Goal: Communication & Community: Answer question/provide support

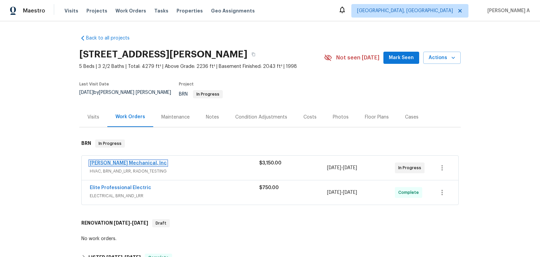
click at [117, 161] on link "[PERSON_NAME] Mechanical, Inc" at bounding box center [128, 163] width 77 height 5
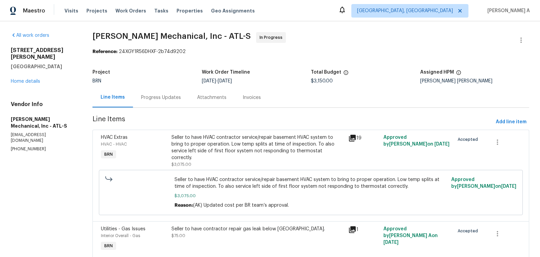
click at [160, 91] on div "Progress Updates" at bounding box center [161, 97] width 56 height 20
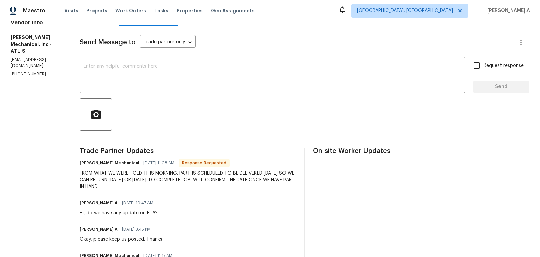
scroll to position [90, 0]
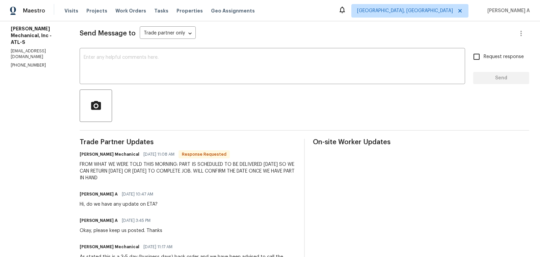
click at [140, 202] on div "Hi, do we have any update on ETA?" at bounding box center [119, 204] width 78 height 7
click at [173, 74] on textarea at bounding box center [272, 67] width 377 height 24
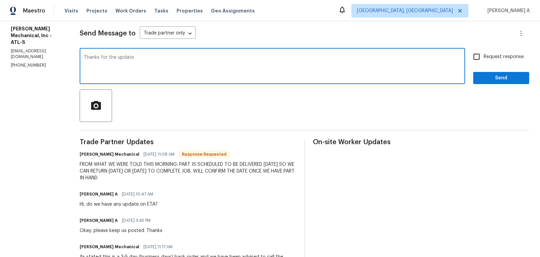
type textarea "Thanks for the update"
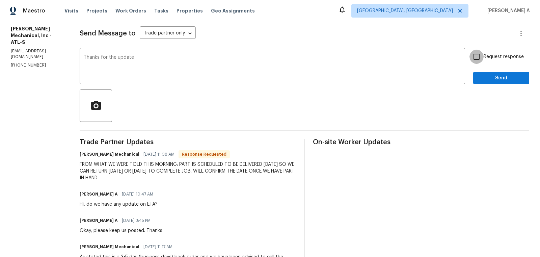
click at [482, 52] on input "Request response" at bounding box center [476, 57] width 14 height 14
checkbox input "true"
click at [503, 80] on span "Send" at bounding box center [501, 78] width 45 height 8
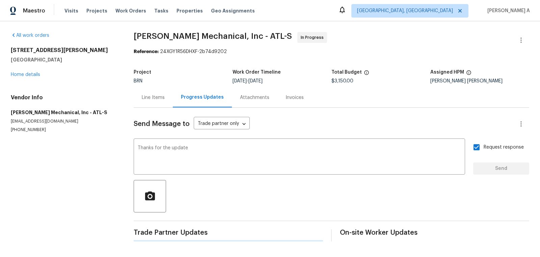
scroll to position [0, 0]
